Goal: Use online tool/utility: Utilize a website feature to perform a specific function

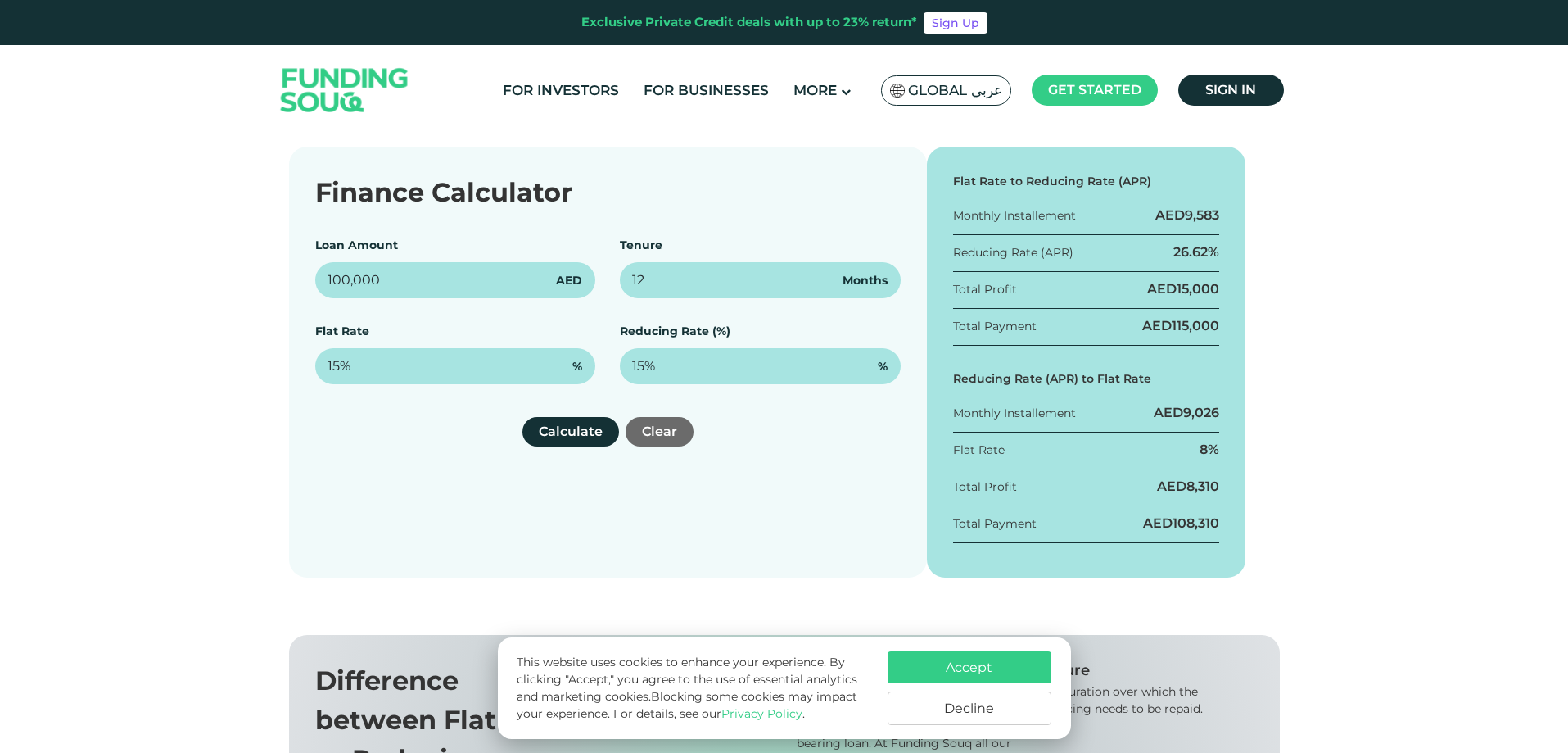
scroll to position [242, 0]
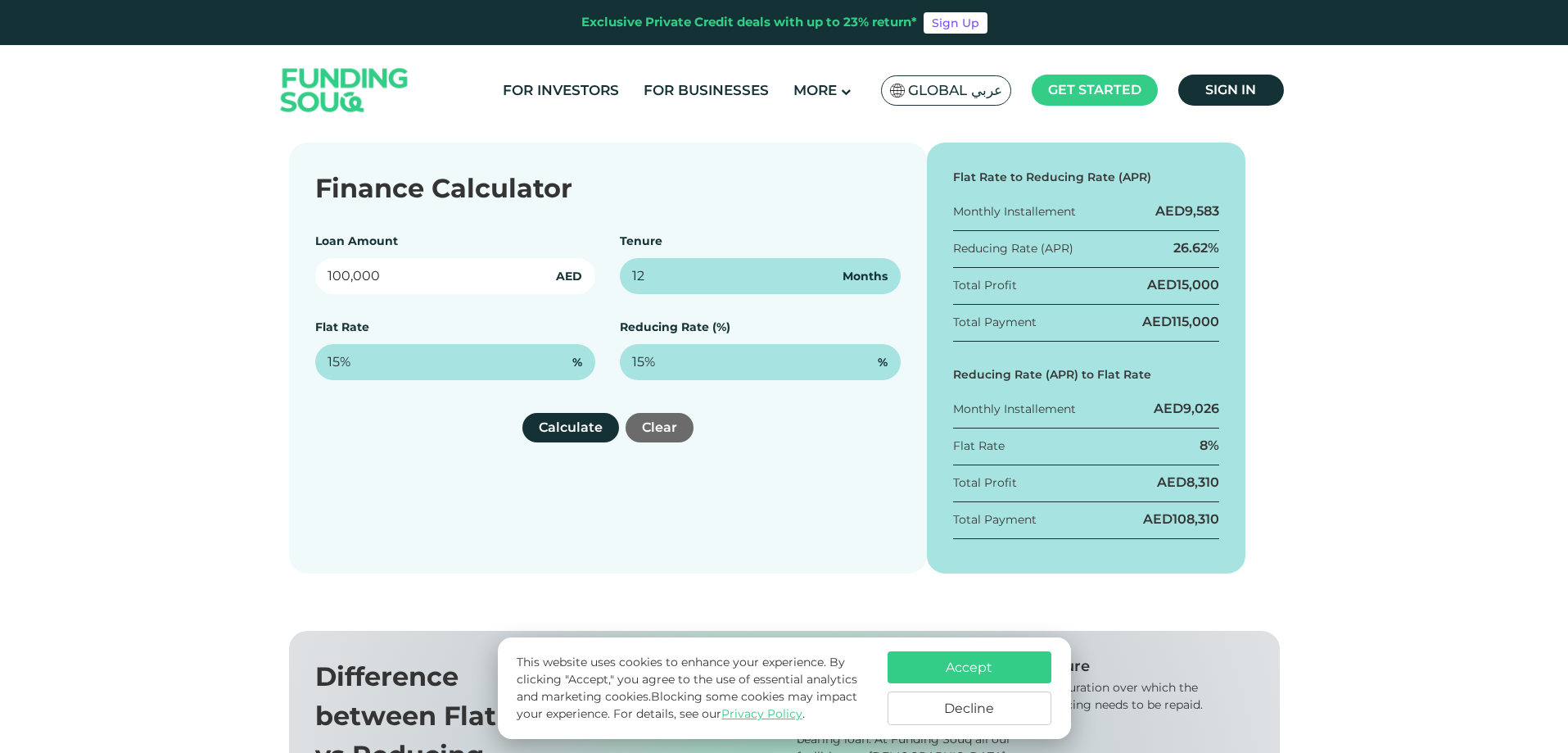
click at [511, 282] on input "100,000" at bounding box center [455, 276] width 281 height 36
drag, startPoint x: 505, startPoint y: 259, endPoint x: 153, endPoint y: 282, distance: 352.8
click at [153, 282] on div "Finance Calculator Loan Amount 100,000 AED Tenure 12 Months Flat Rate 15% % Red…" at bounding box center [784, 357] width 1568 height 431
type input "1,500,000"
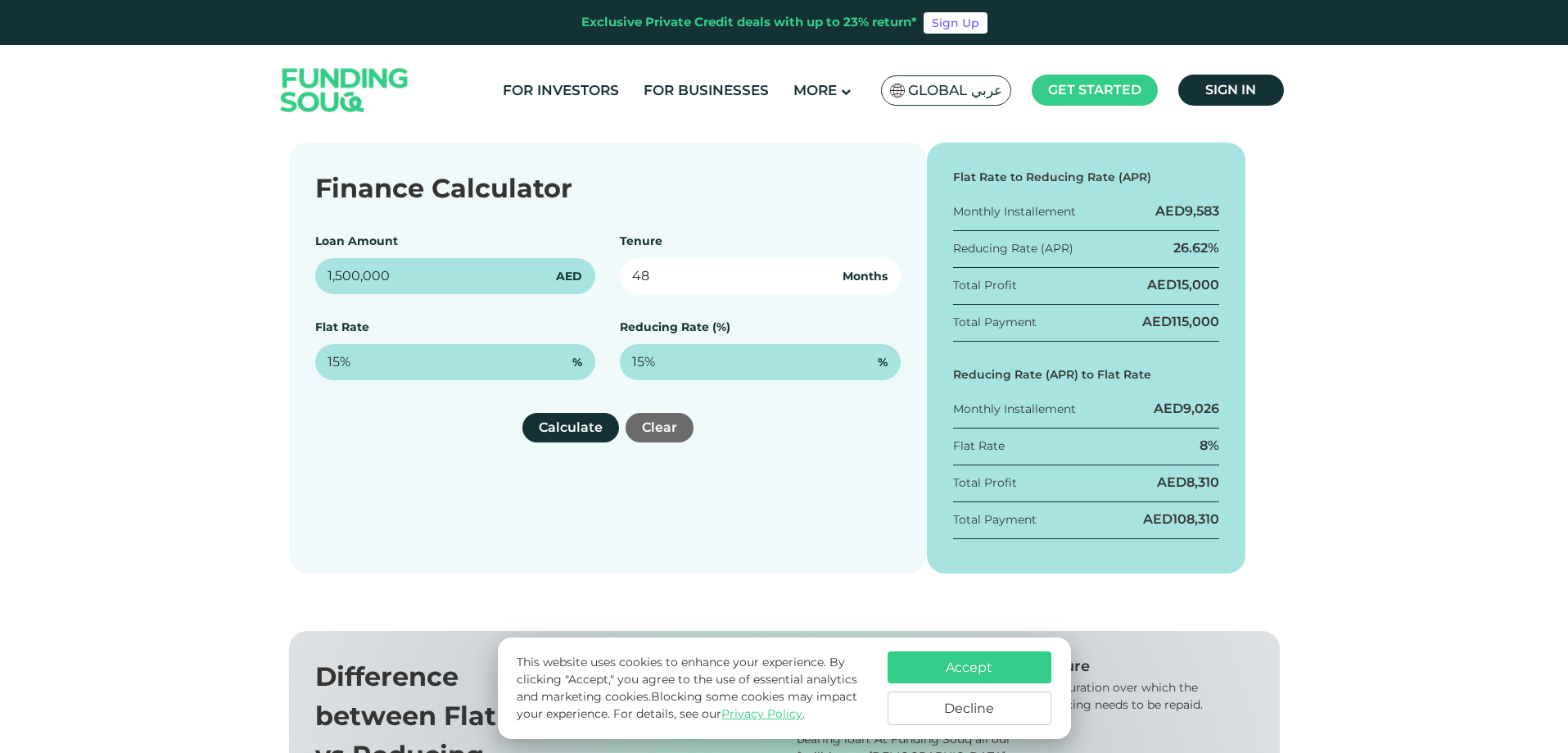
type input "48"
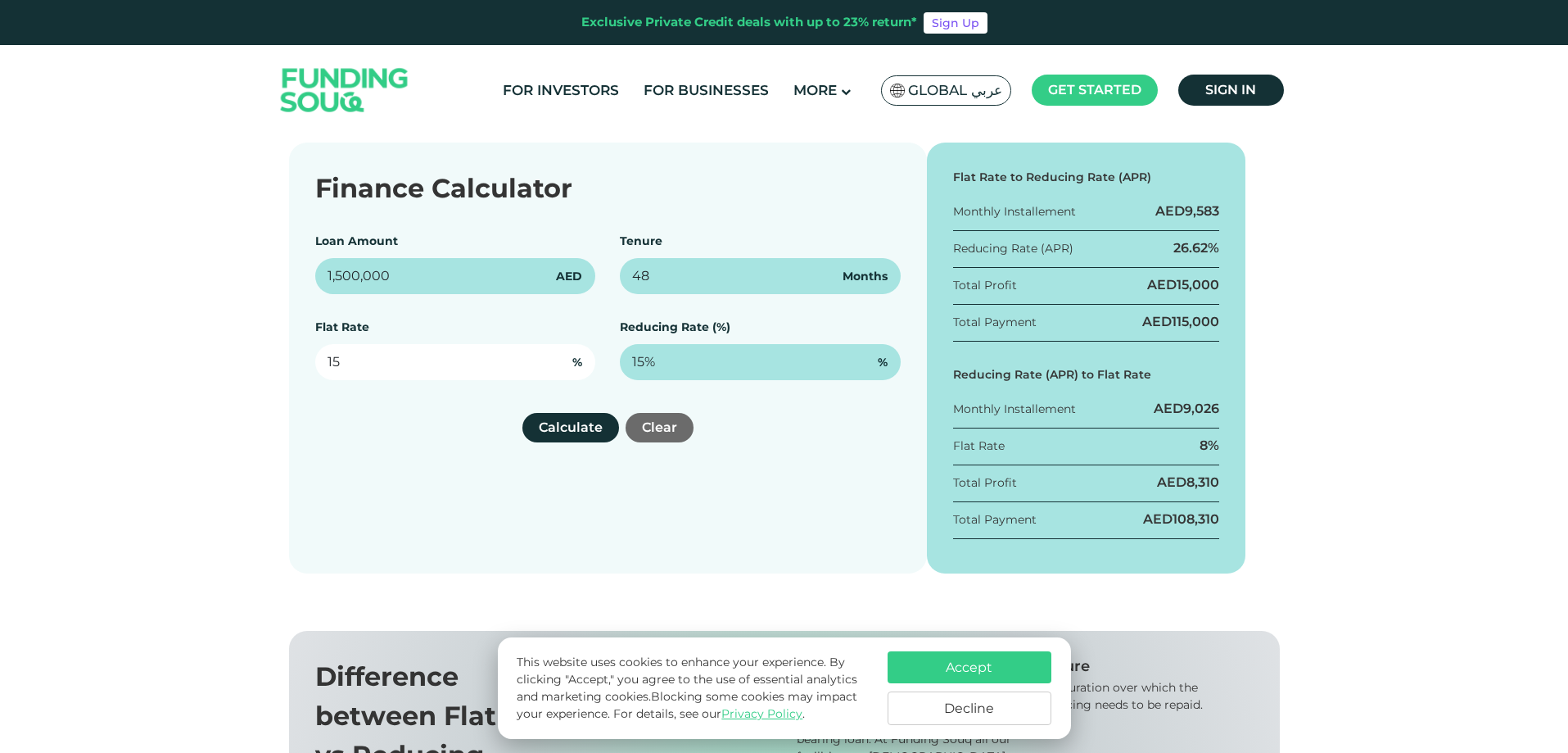
drag, startPoint x: 282, startPoint y: 370, endPoint x: 252, endPoint y: 363, distance: 30.8
click at [255, 364] on div "Finance Calculator Loan Amount 1,500,000 AED Tenure 48 Months Flat Rate 15 % Re…" at bounding box center [784, 357] width 1568 height 431
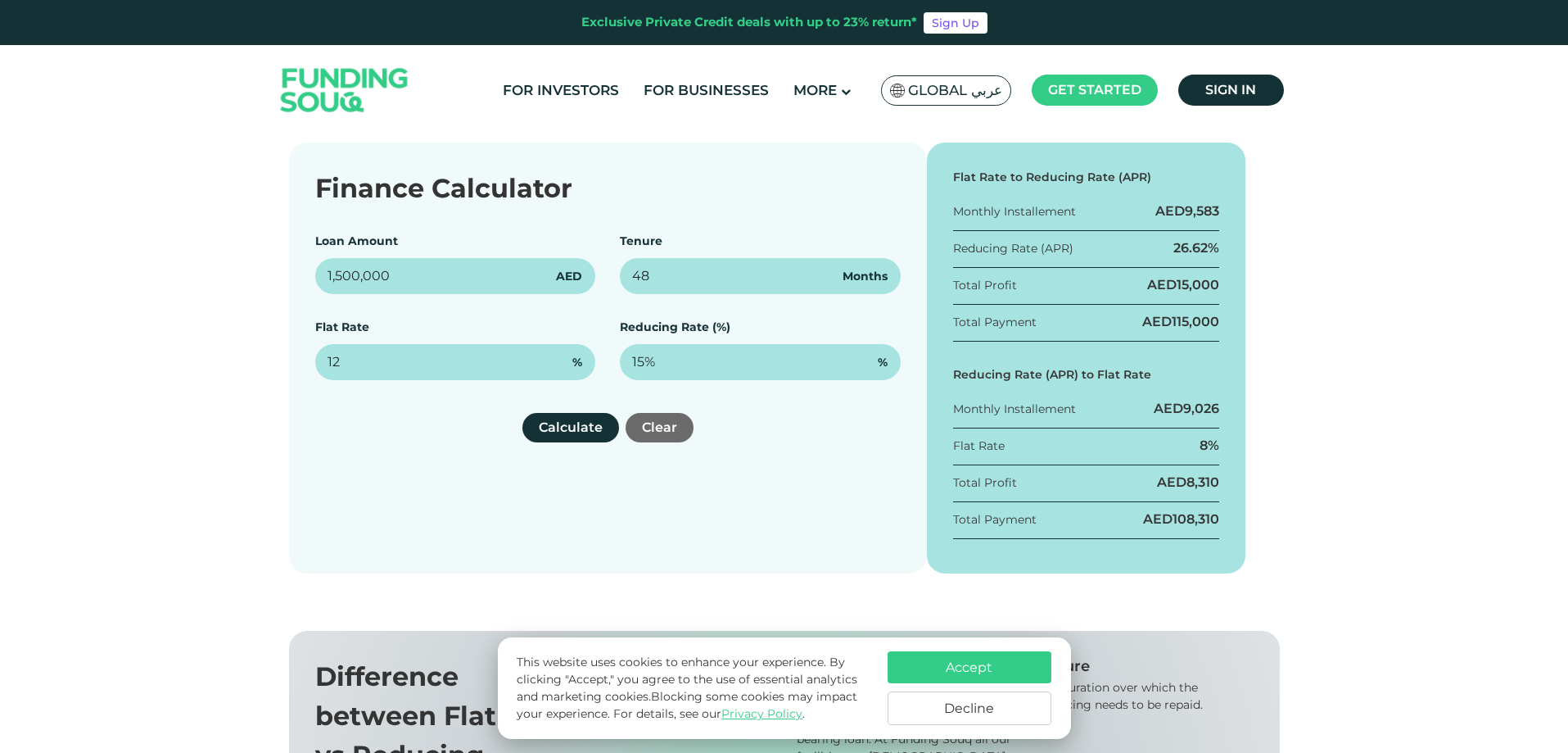
type input "12%"
drag, startPoint x: 494, startPoint y: 541, endPoint x: 551, endPoint y: 504, distance: 68.0
click at [499, 541] on div "Finance Calculator Loan Amount 1,500,000 AED Tenure 48 Months Flat Rate 12% % R…" at bounding box center [608, 357] width 638 height 431
click at [580, 430] on button "Calculate" at bounding box center [571, 427] width 97 height 29
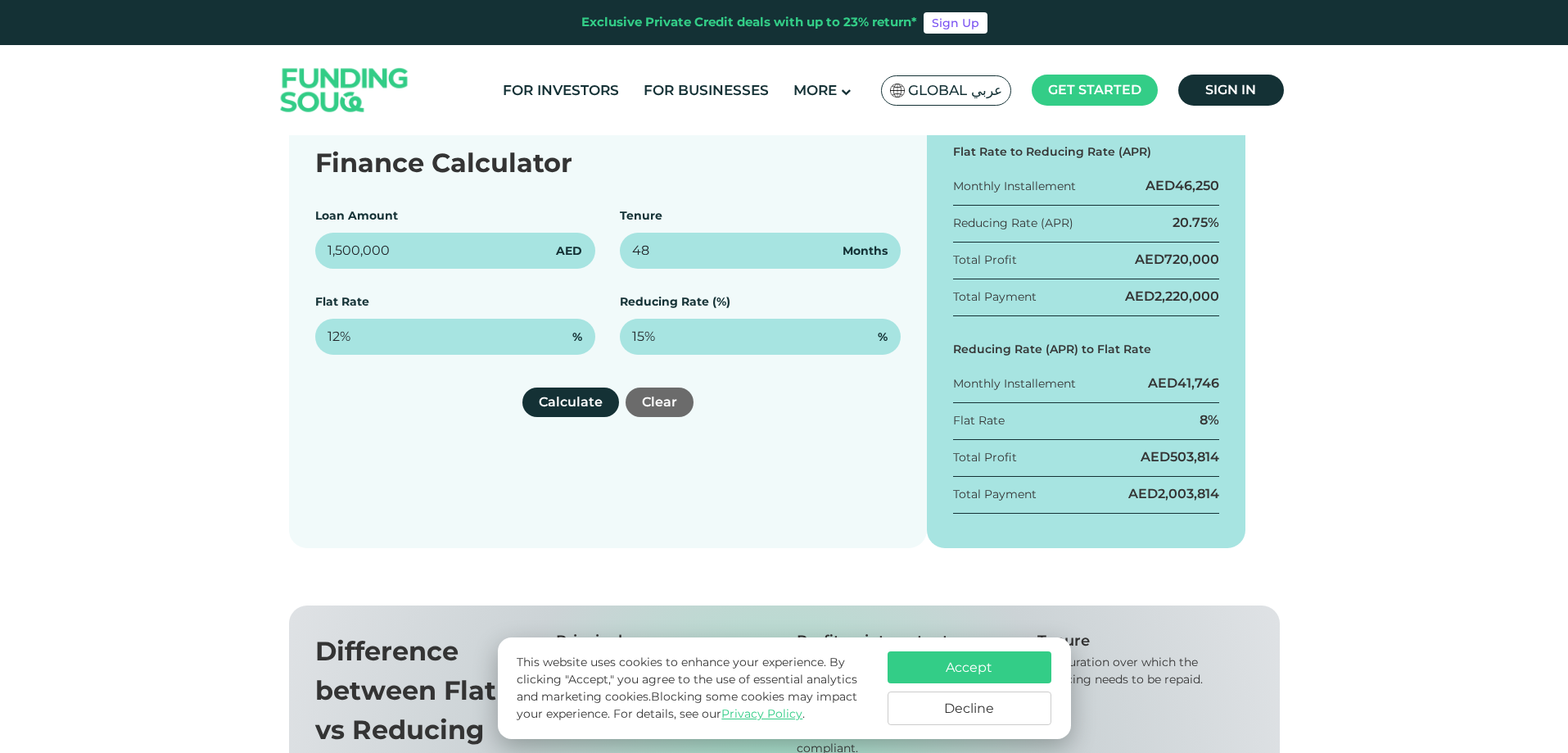
scroll to position [272, 0]
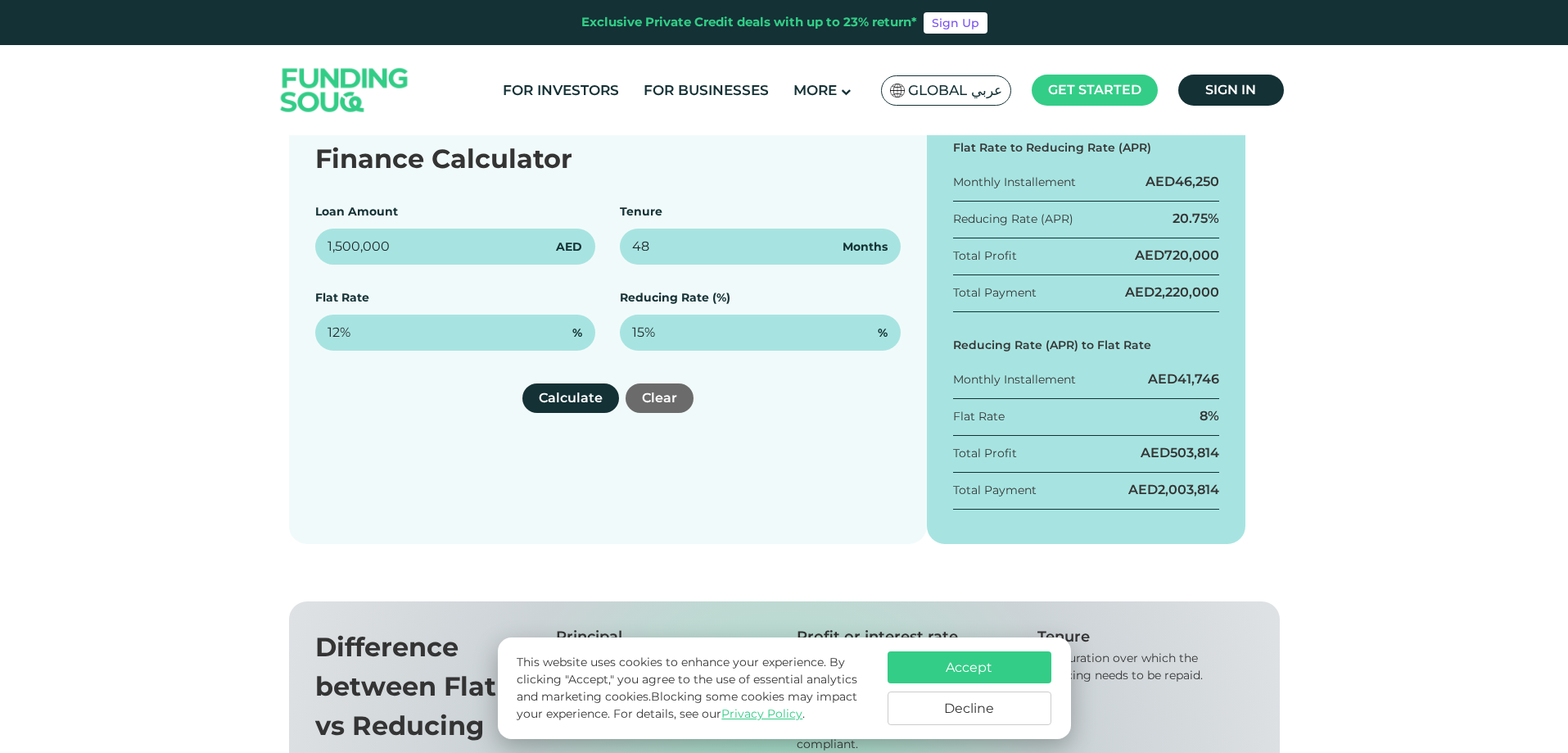
click at [994, 705] on button "Decline" at bounding box center [970, 707] width 164 height 33
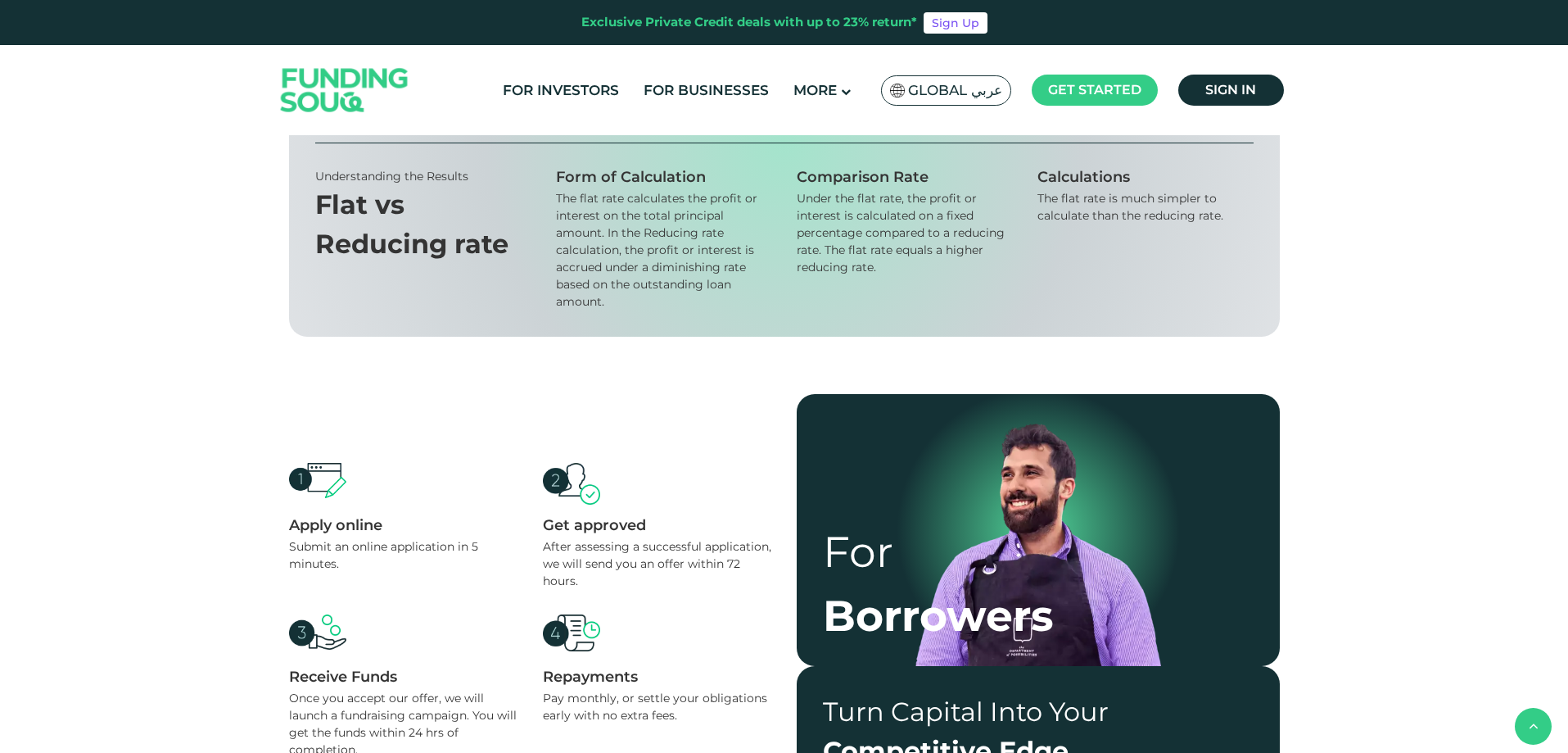
scroll to position [0, 0]
